Goal: Task Accomplishment & Management: Manage account settings

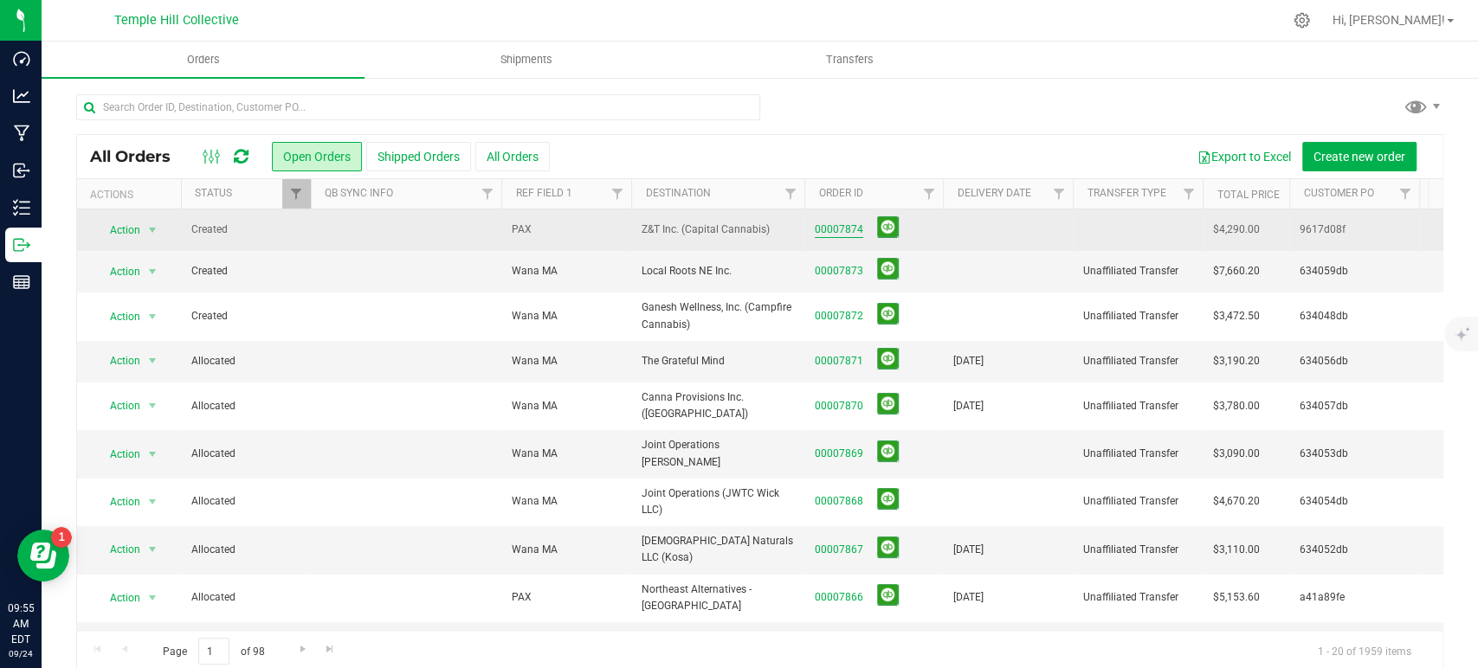
click at [859, 227] on link "00007874" at bounding box center [839, 230] width 48 height 16
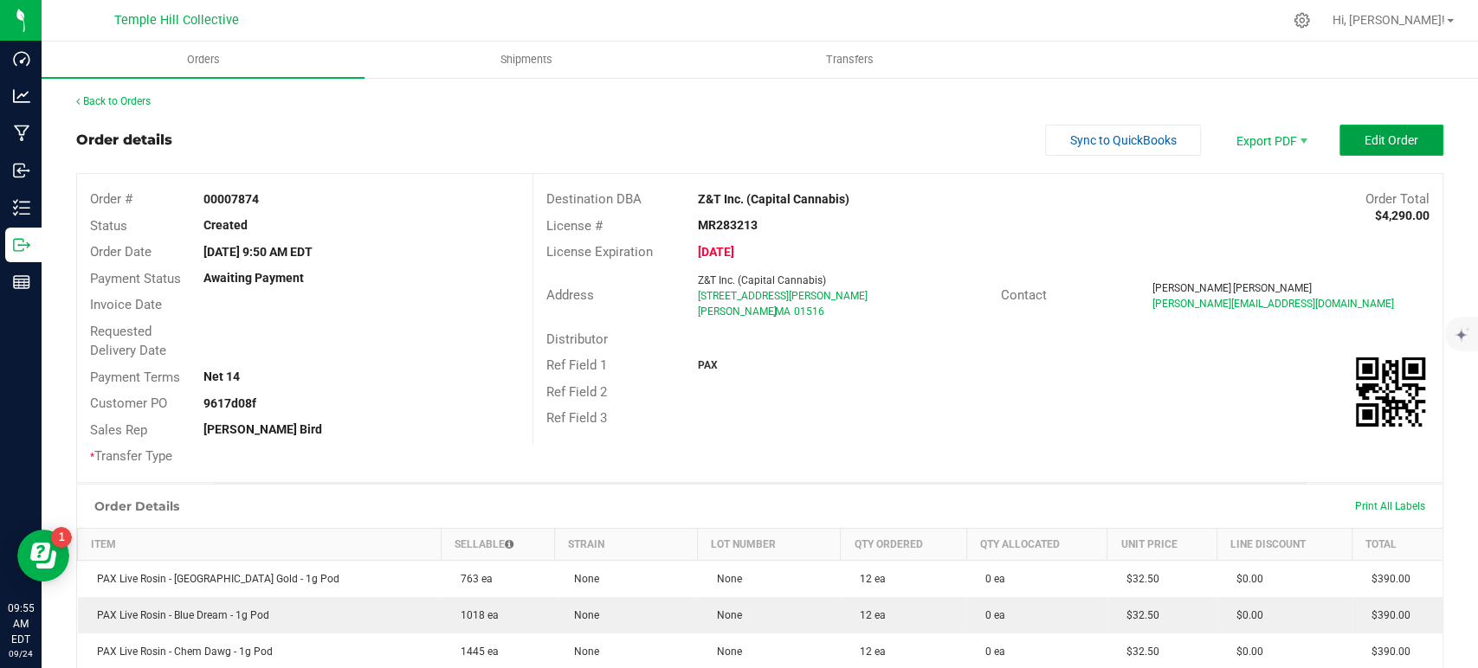
click at [1371, 139] on span "Edit Order" at bounding box center [1392, 140] width 54 height 14
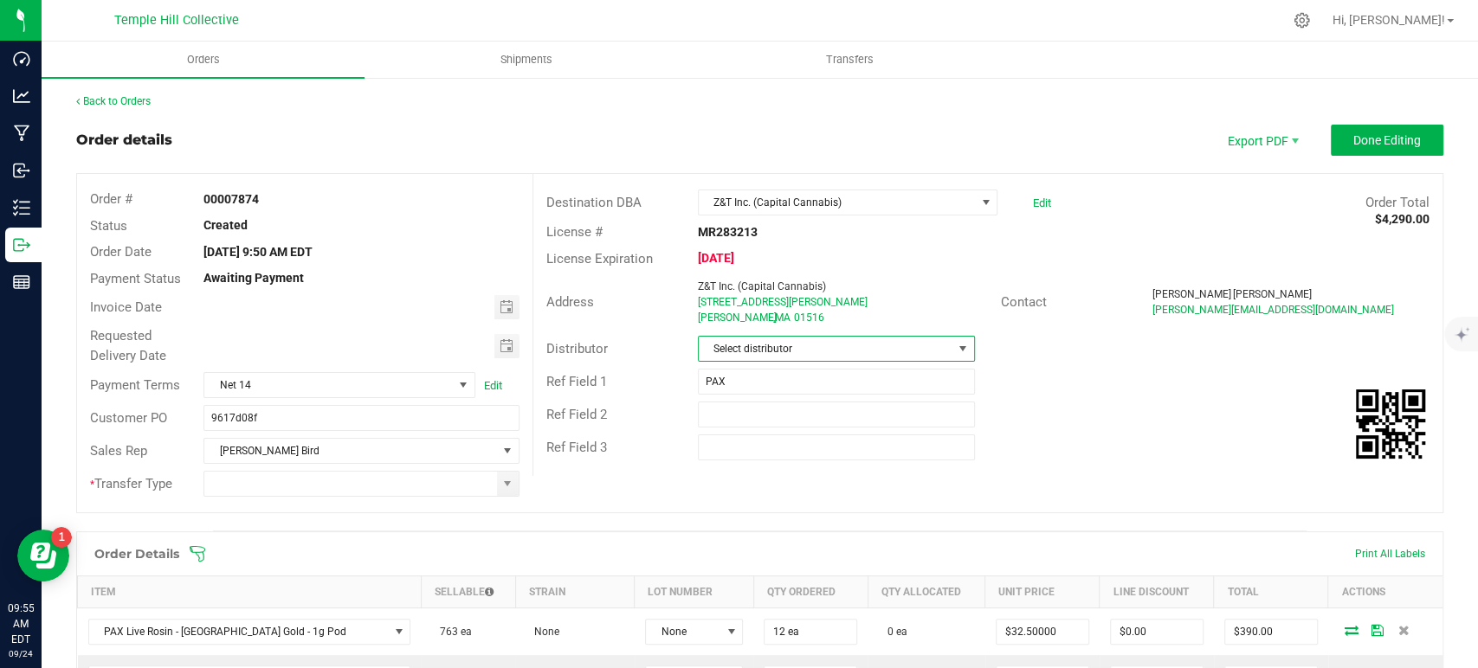
click at [769, 352] on span "Select distributor" at bounding box center [826, 349] width 254 height 24
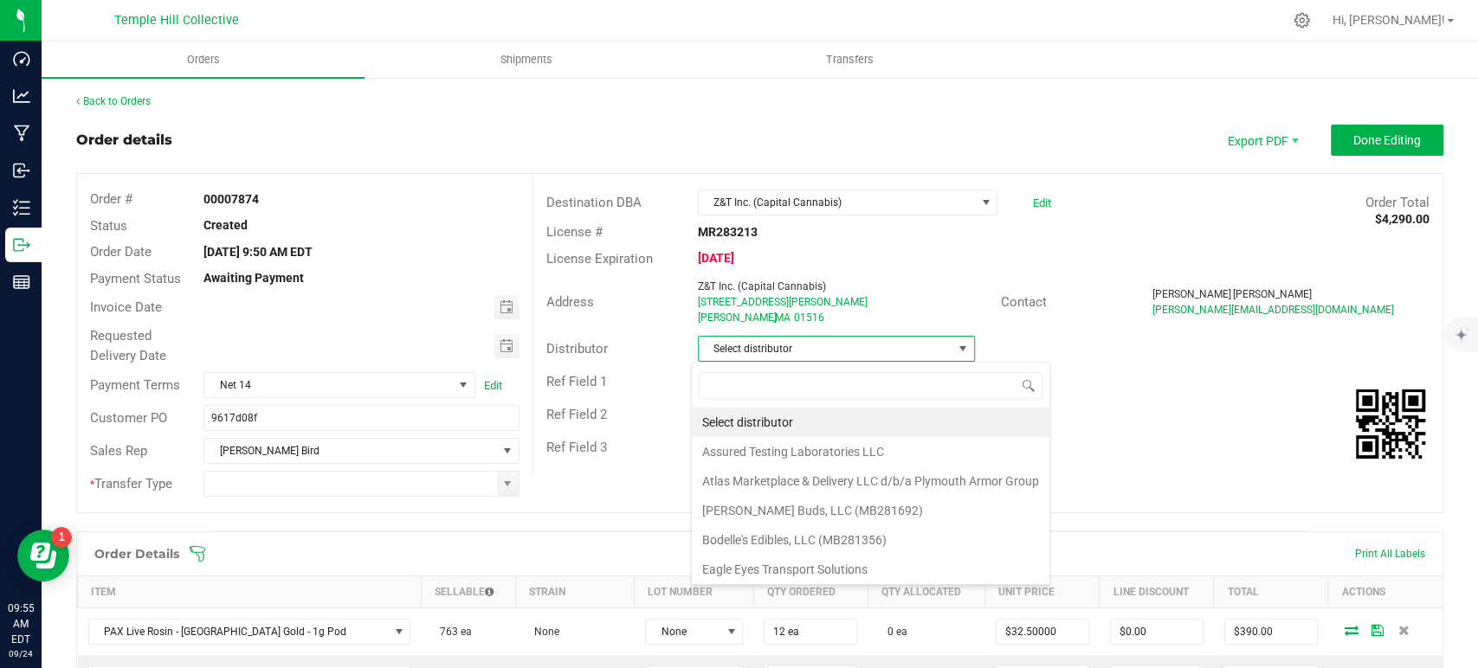
scroll to position [25, 274]
type input "mmm"
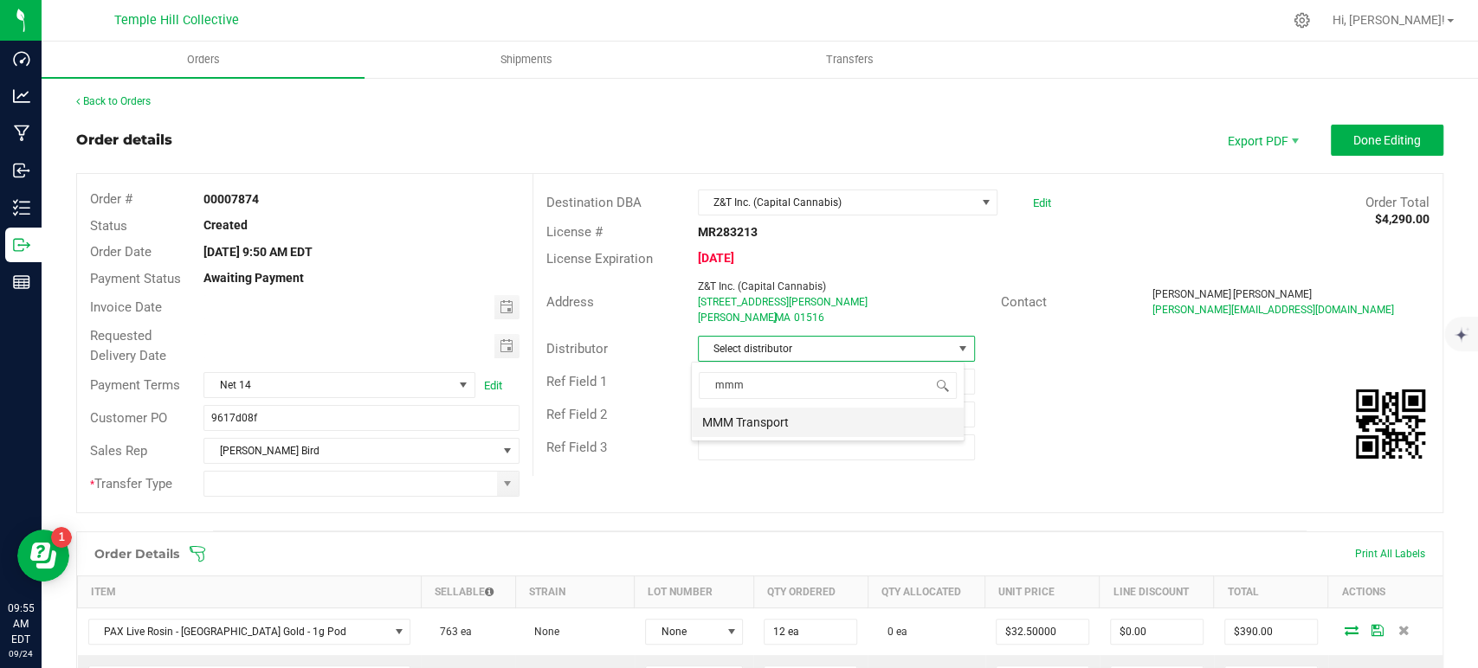
click at [764, 419] on li "MMM Transport" at bounding box center [828, 422] width 272 height 29
click at [497, 483] on span at bounding box center [508, 484] width 22 height 24
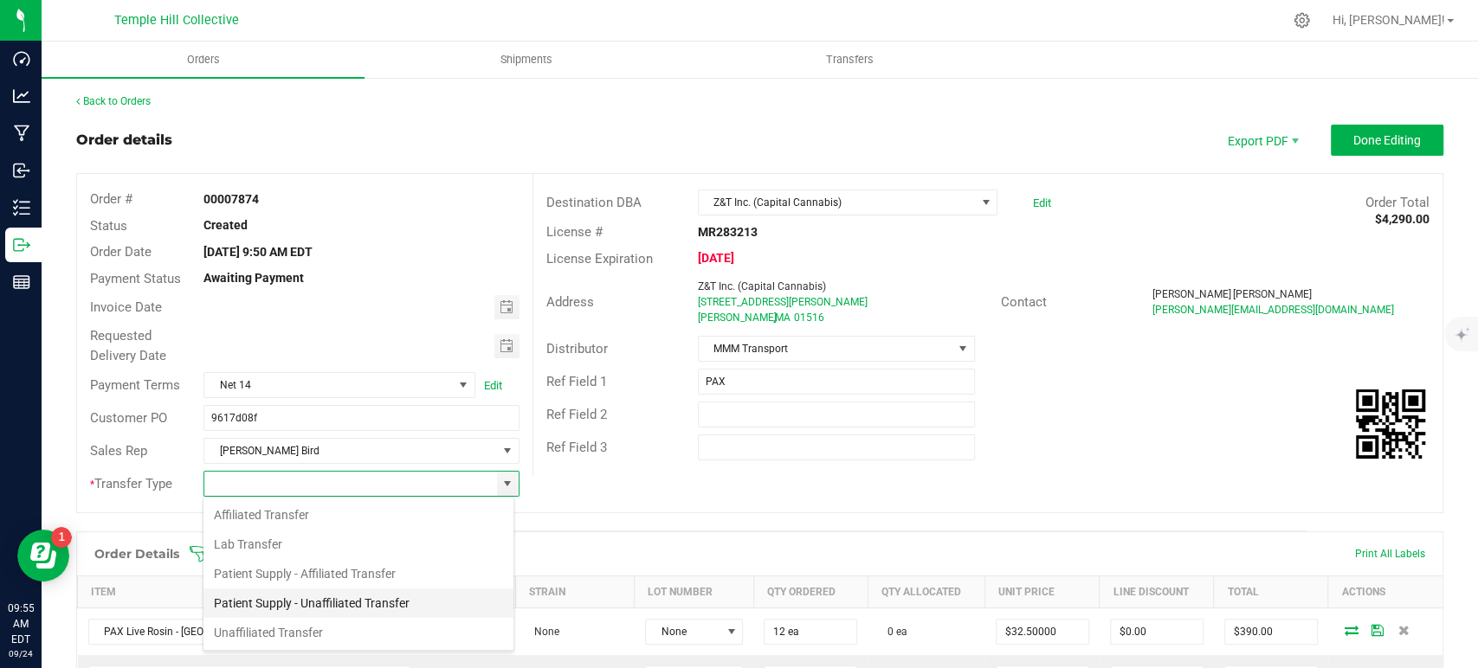
scroll to position [25, 312]
click at [298, 636] on li "Unaffiliated Transfer" at bounding box center [358, 632] width 310 height 29
type input "Unaffiliated Transfer"
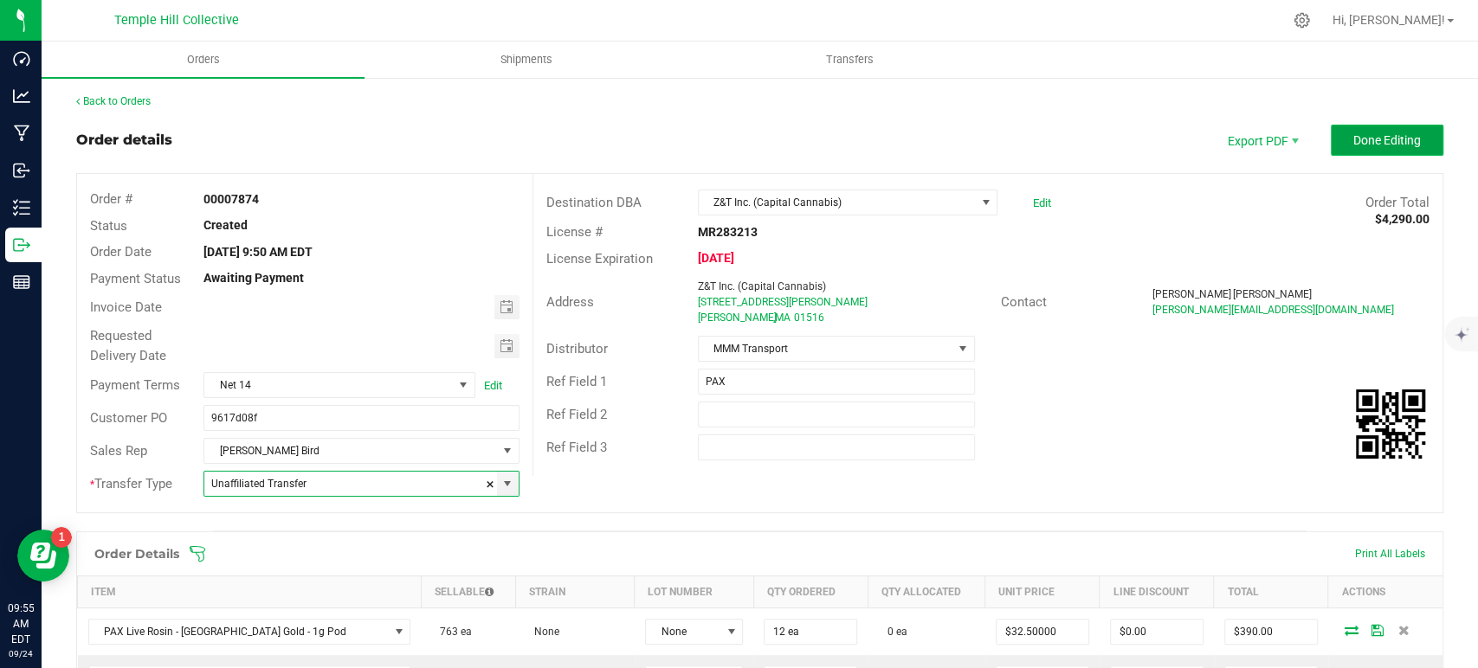
click at [1363, 143] on span "Done Editing" at bounding box center [1387, 140] width 68 height 14
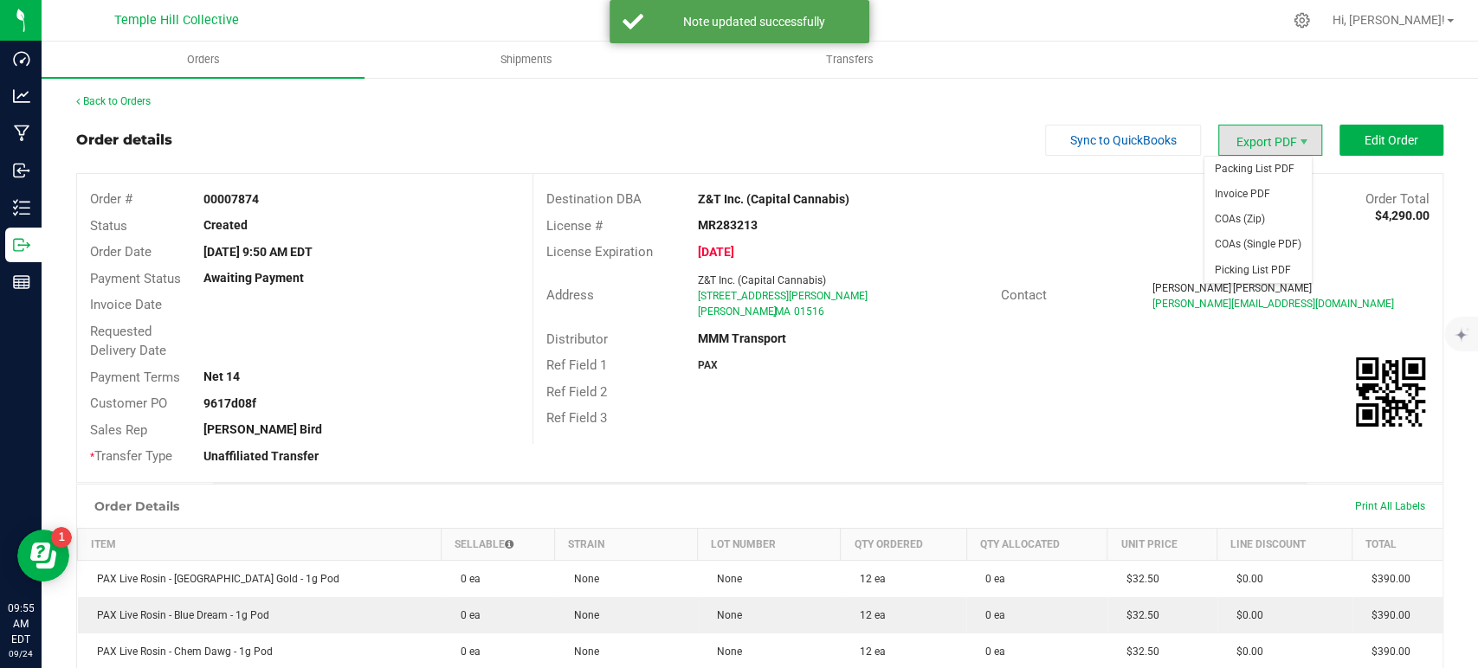
click at [1235, 143] on span "Export PDF" at bounding box center [1270, 140] width 104 height 31
click at [1275, 165] on span "Packing List PDF" at bounding box center [1257, 169] width 107 height 25
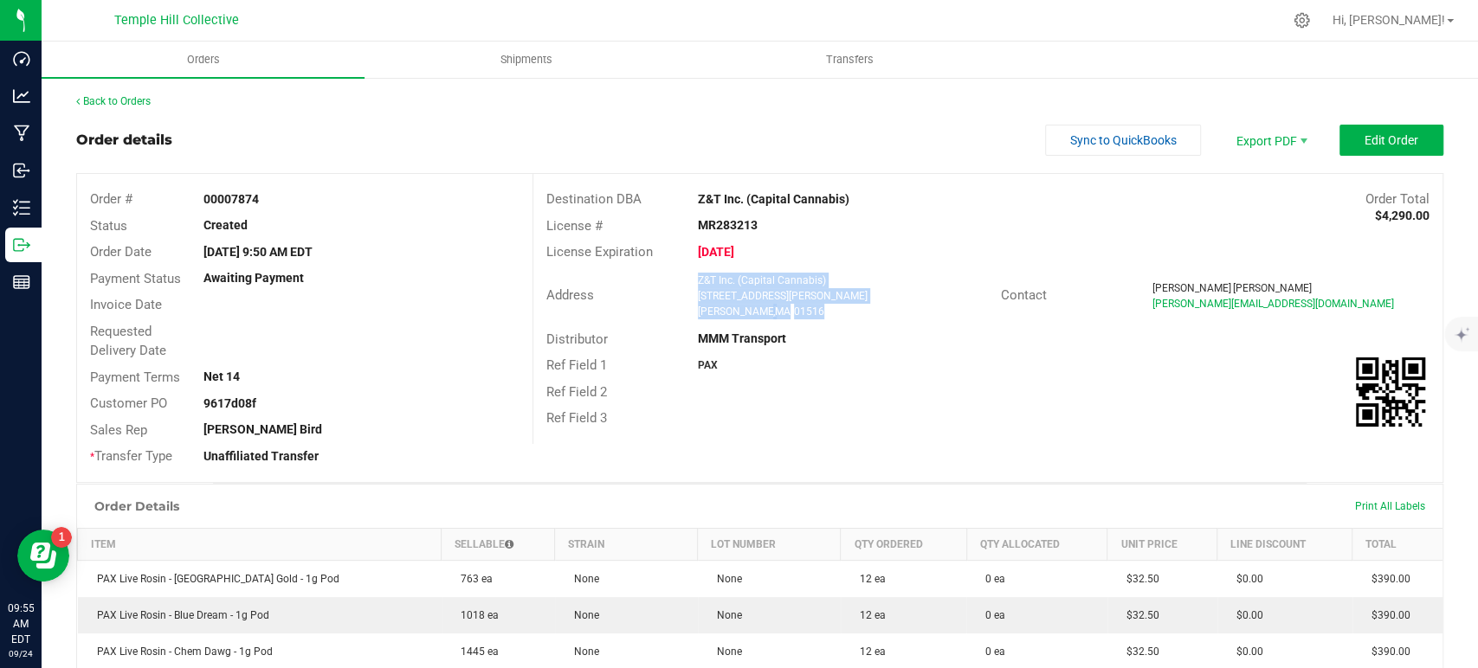
drag, startPoint x: 791, startPoint y: 316, endPoint x: 676, endPoint y: 274, distance: 122.4
click at [676, 274] on div "Address Z&T Inc. (Capital Cannabis) [STREET_ADDRESS][PERSON_NAME][PERSON_NAME]" at bounding box center [767, 296] width 468 height 54
copy ngx-name-and-address "Z&T Inc. (Capital Cannabis) [STREET_ADDRESS][PERSON_NAME][PERSON_NAME]"
click at [733, 224] on strong "MR283213" at bounding box center [728, 225] width 60 height 14
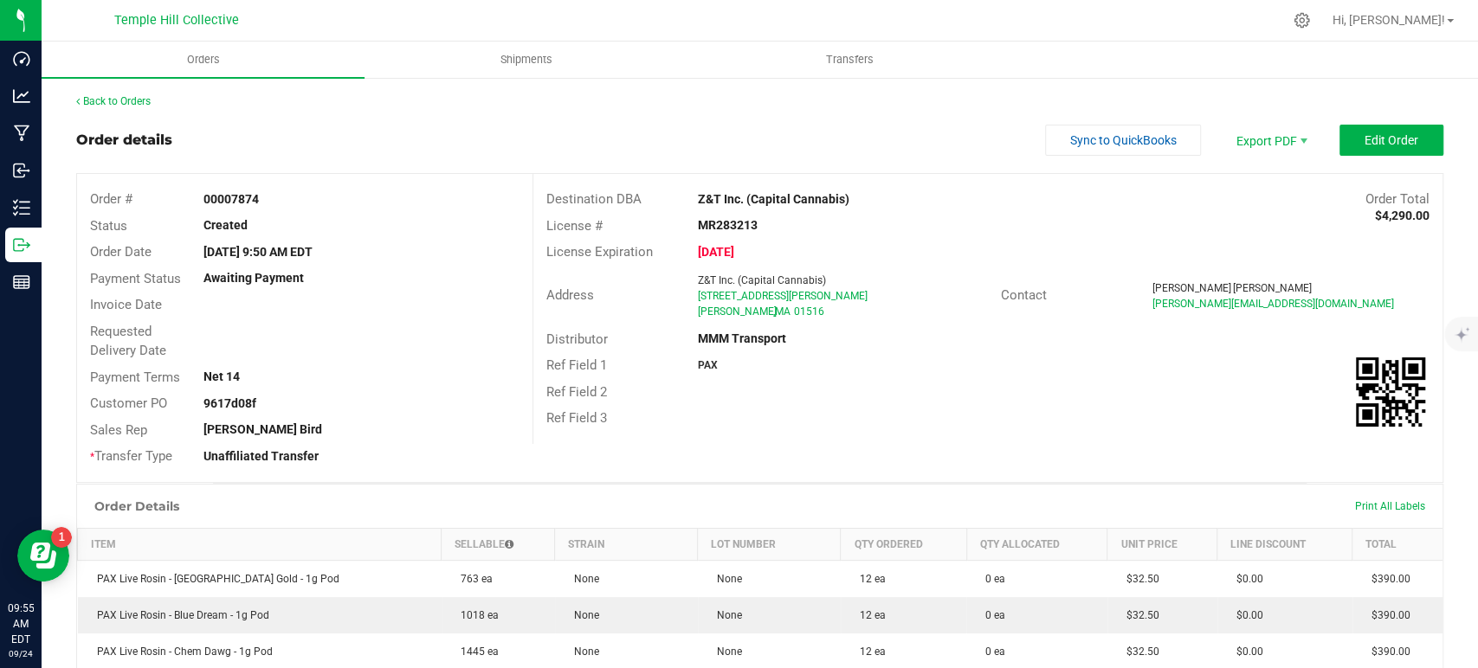
copy strong "MR283213"
click at [107, 95] on link "Back to Orders" at bounding box center [113, 101] width 74 height 12
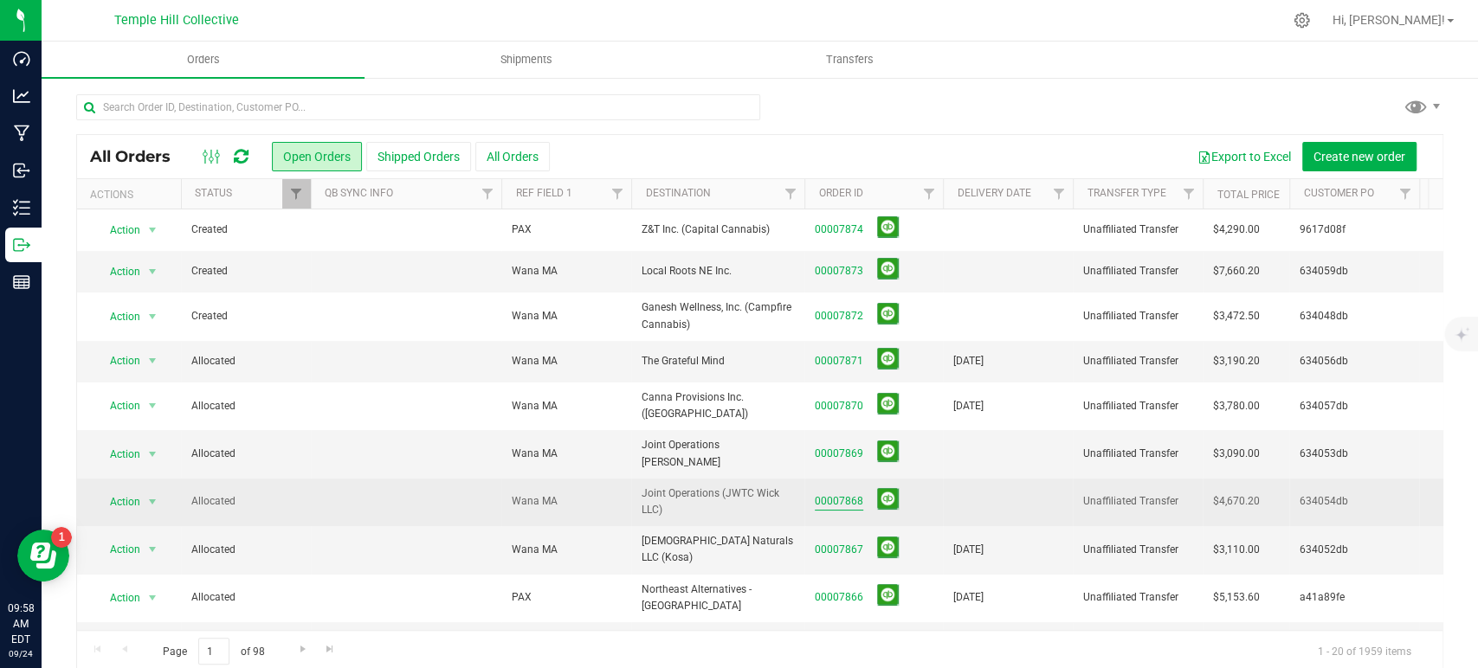
scroll to position [96, 0]
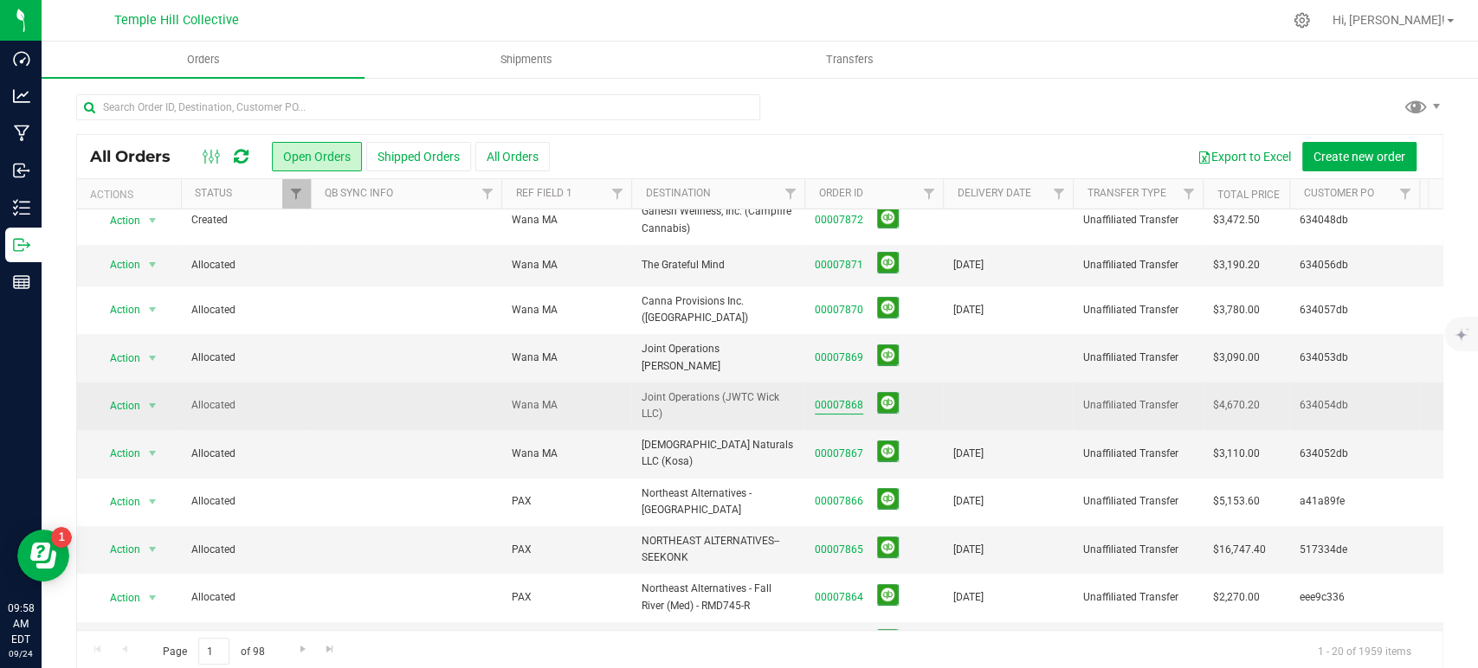
click at [841, 392] on span "00007868" at bounding box center [874, 405] width 118 height 27
click at [845, 397] on link "00007868" at bounding box center [839, 405] width 48 height 16
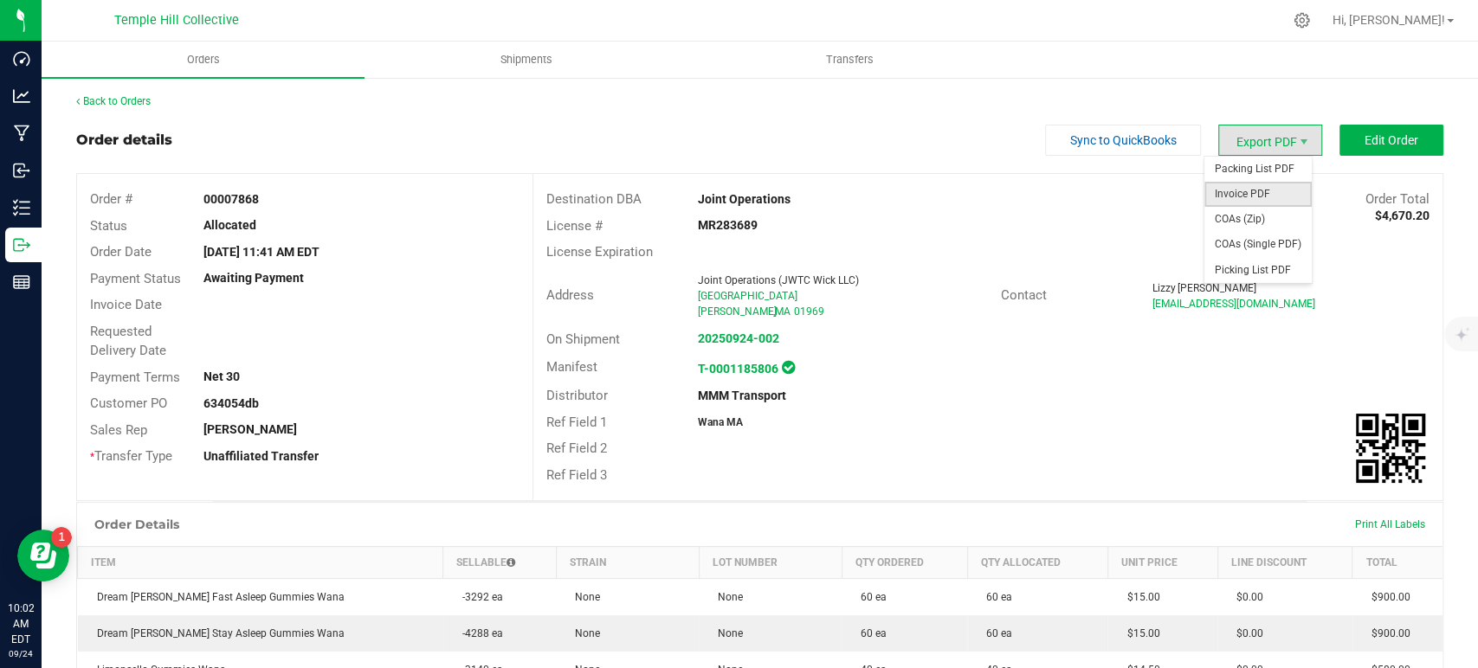
click at [1246, 199] on span "Invoice PDF" at bounding box center [1257, 194] width 107 height 25
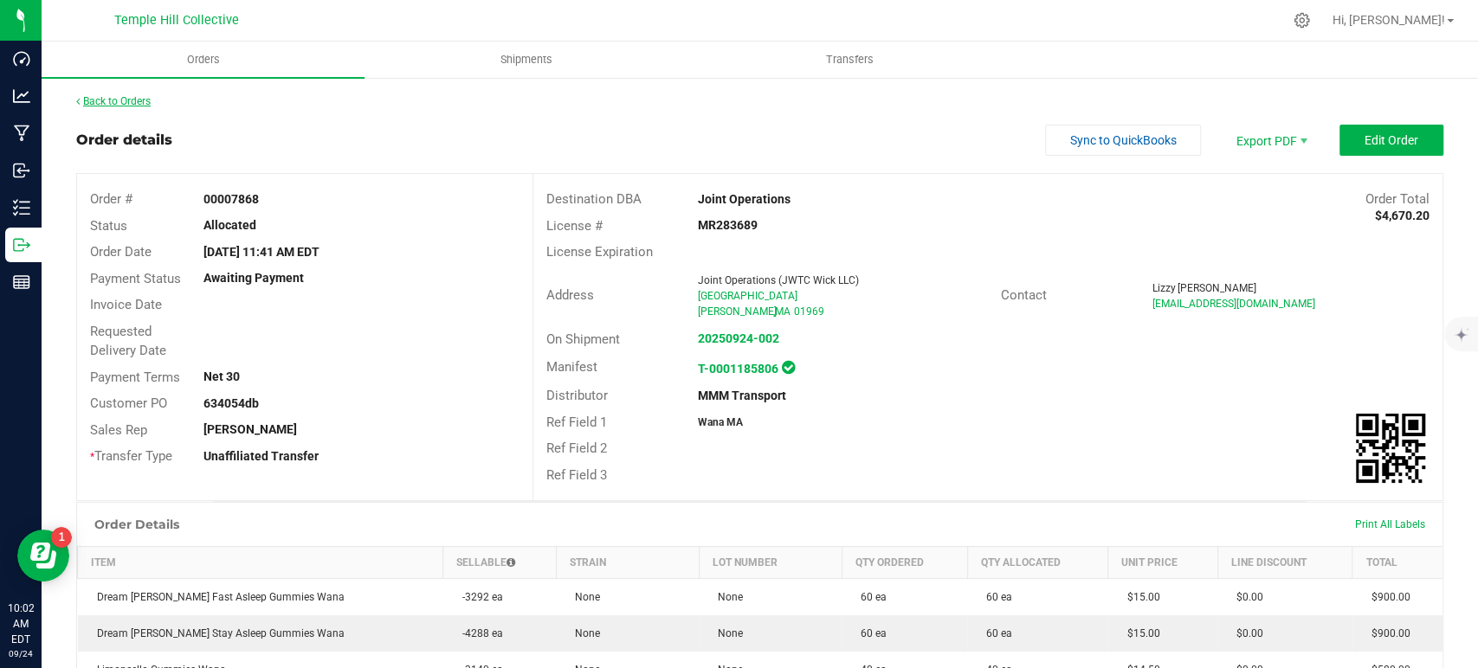
click at [132, 101] on link "Back to Orders" at bounding box center [113, 101] width 74 height 12
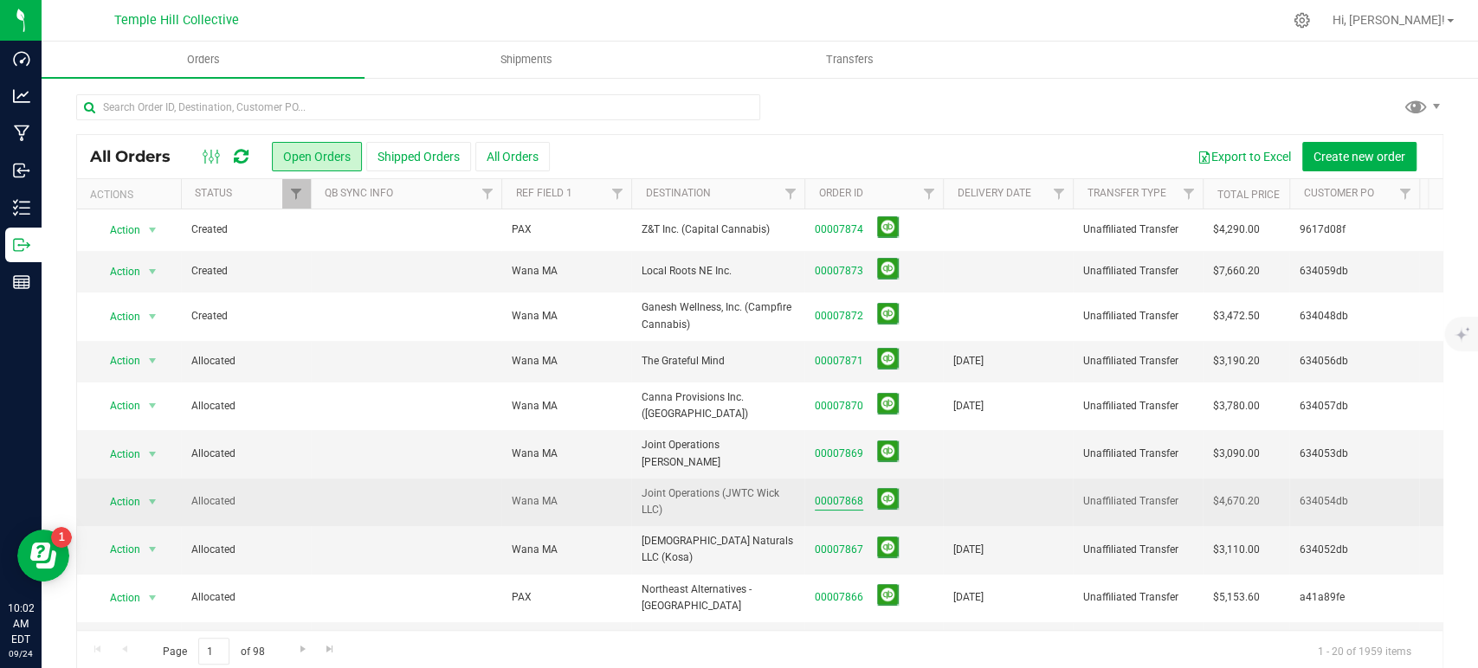
click at [853, 494] on link "00007868" at bounding box center [839, 502] width 48 height 16
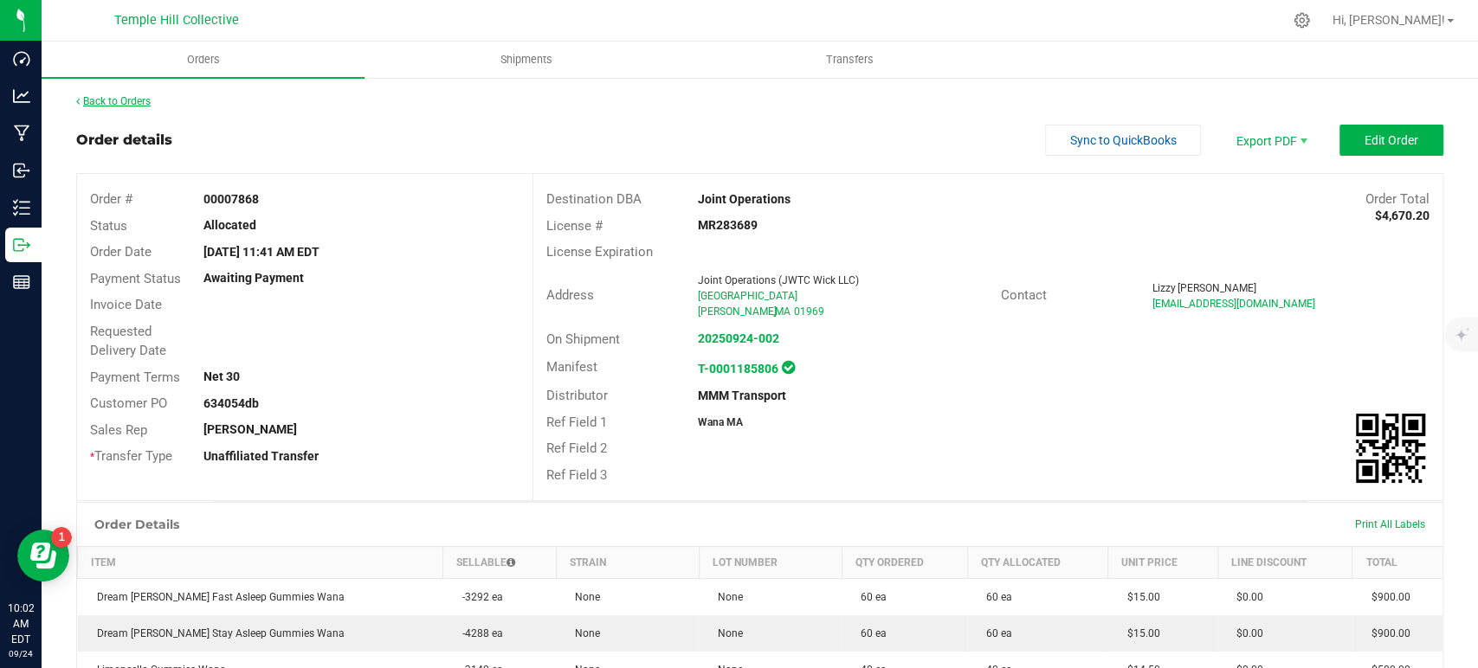
click at [108, 99] on link "Back to Orders" at bounding box center [113, 101] width 74 height 12
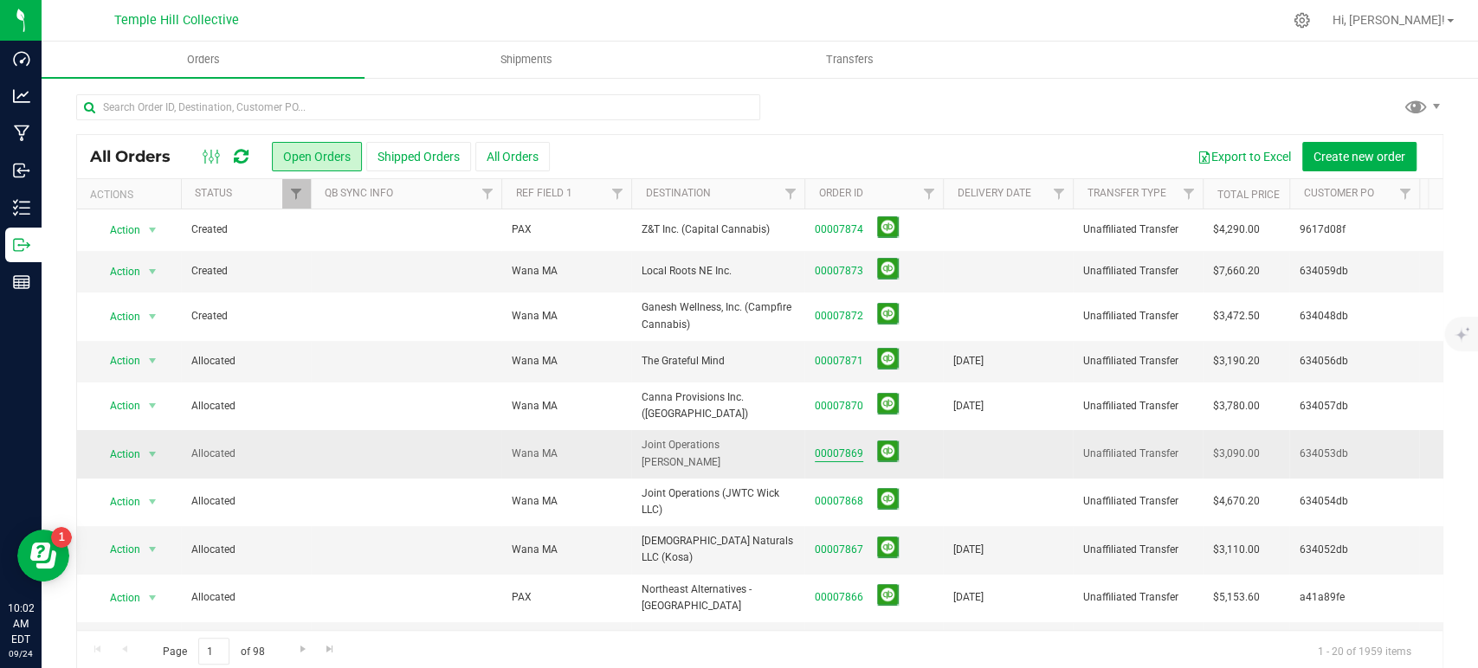
click at [838, 446] on link "00007869" at bounding box center [839, 454] width 48 height 16
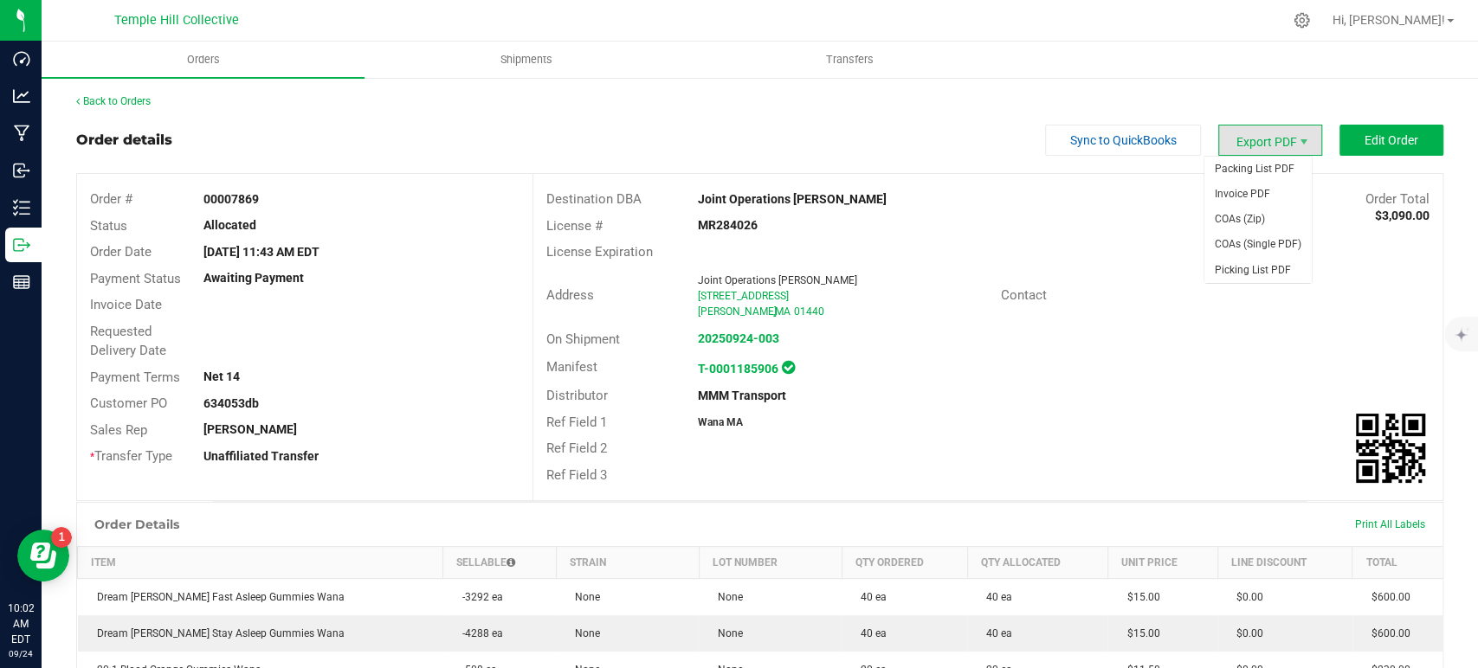
click at [1269, 136] on span "Export PDF" at bounding box center [1270, 140] width 104 height 31
click at [1264, 195] on span "Invoice PDF" at bounding box center [1257, 194] width 107 height 25
click at [139, 107] on link "Back to Orders" at bounding box center [113, 101] width 74 height 12
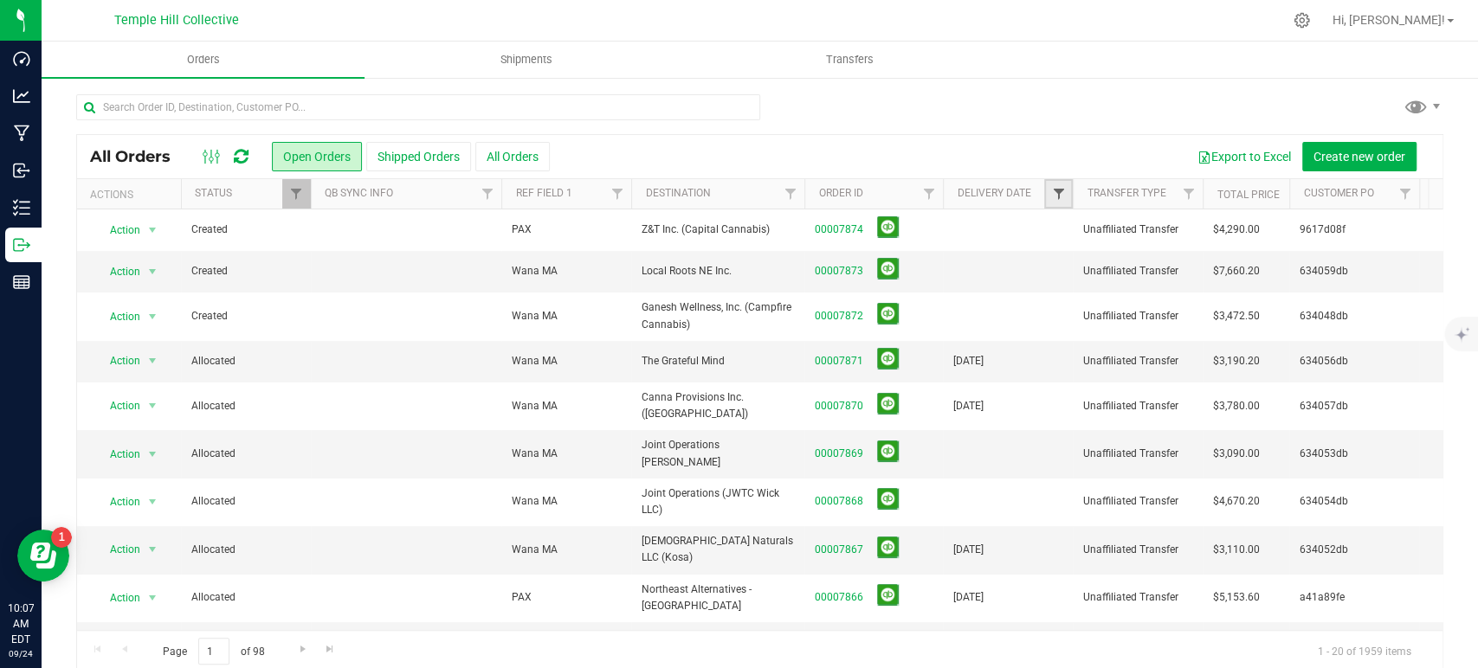
click at [1055, 196] on span "Filter" at bounding box center [1058, 194] width 14 height 14
click at [1218, 295] on span "select" at bounding box center [1219, 299] width 14 height 14
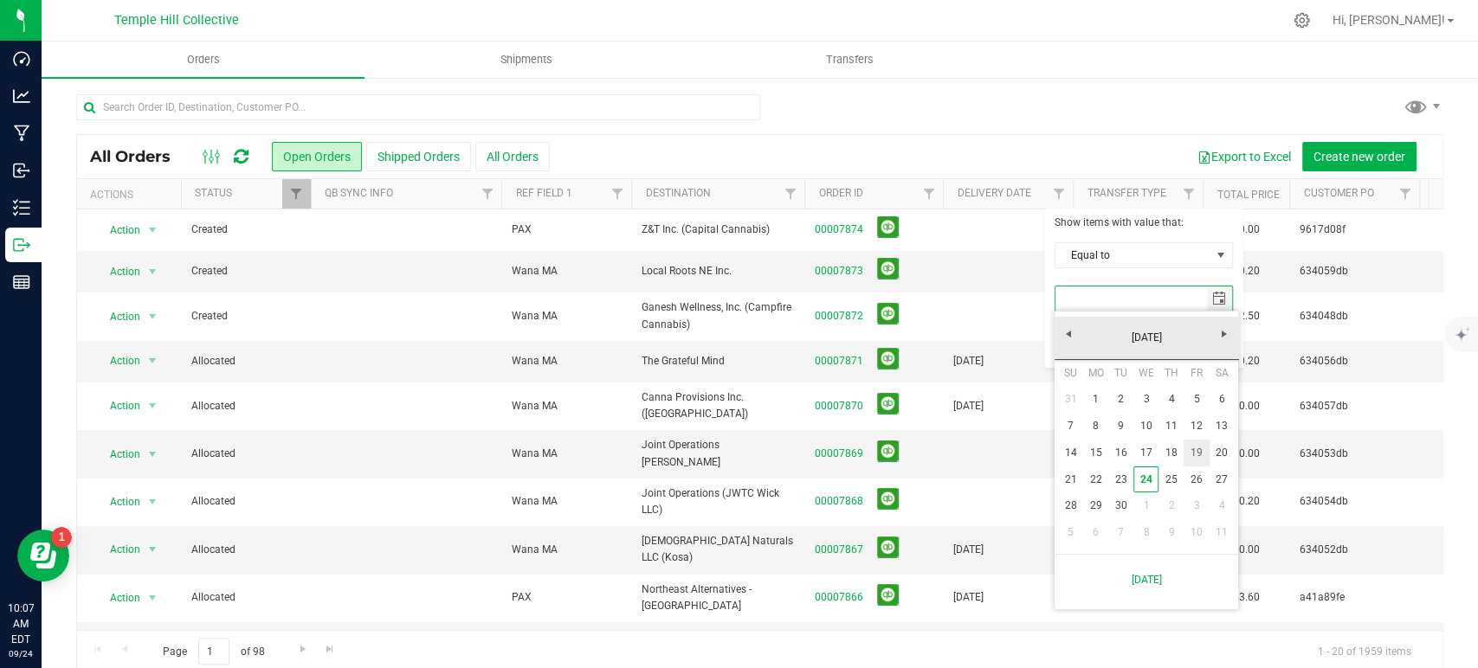
click at [1194, 449] on link "19" at bounding box center [1196, 453] width 25 height 27
type input "[DATE]"
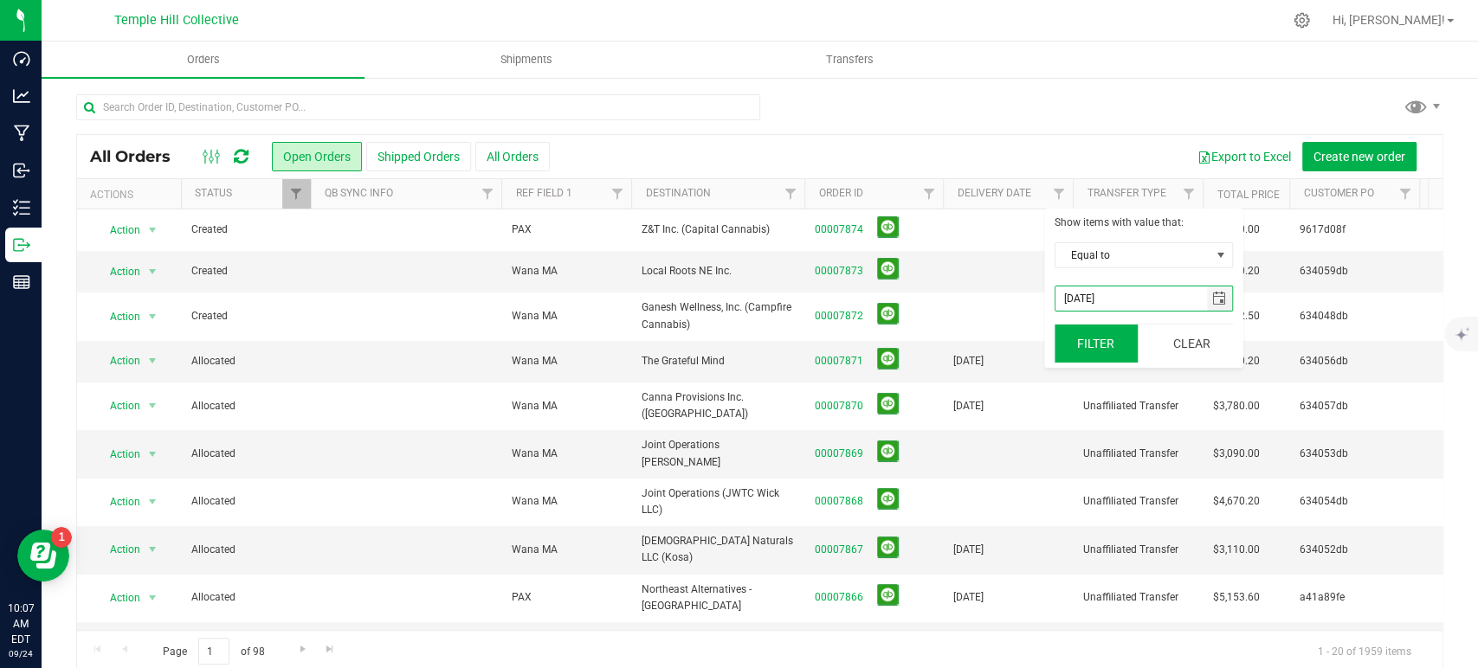
click at [1124, 339] on button "Filter" at bounding box center [1096, 344] width 83 height 38
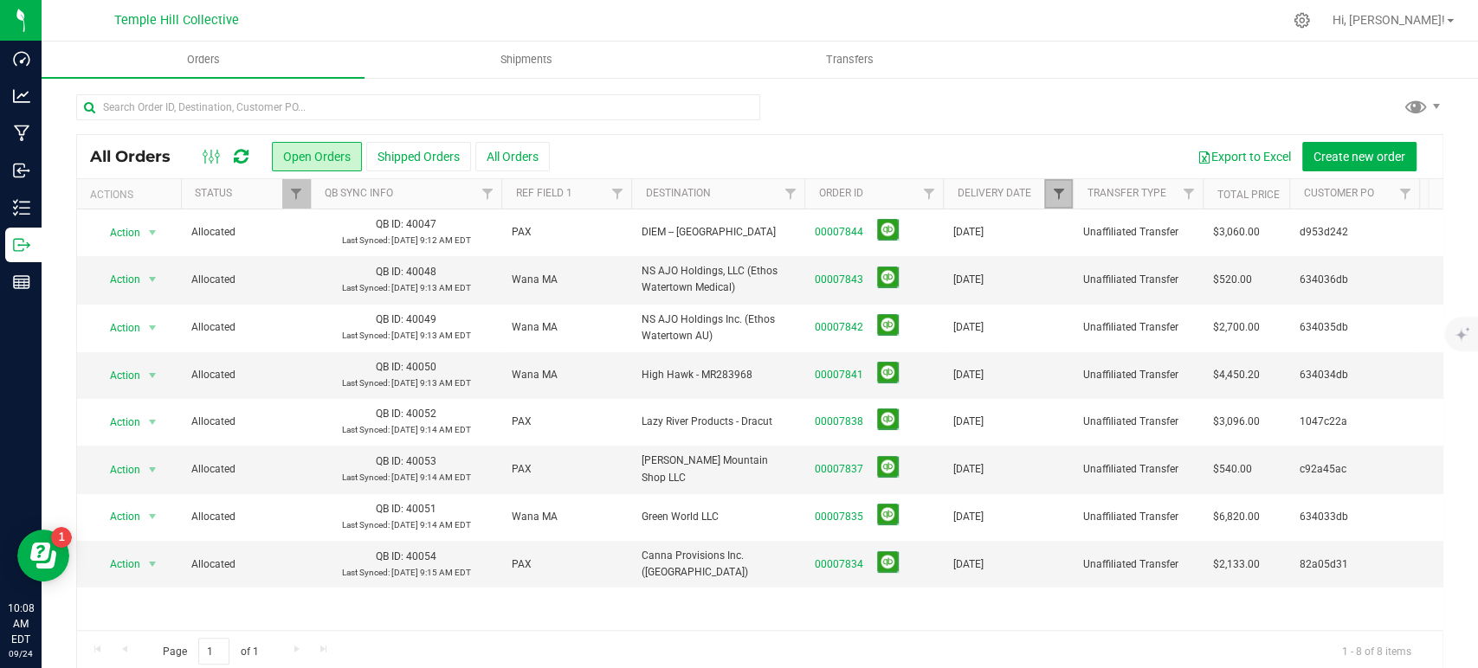
click at [1053, 190] on span "Filter" at bounding box center [1058, 194] width 14 height 14
click at [1176, 342] on button "Clear" at bounding box center [1191, 344] width 83 height 38
